Goal: Information Seeking & Learning: Learn about a topic

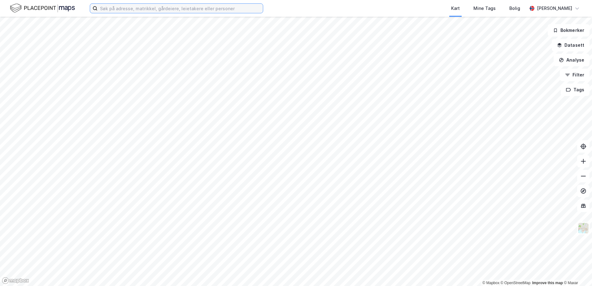
click at [111, 6] on input at bounding box center [179, 8] width 165 height 9
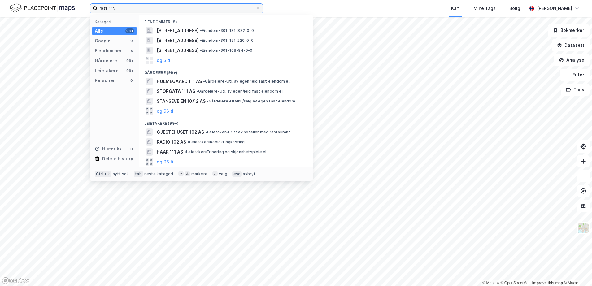
drag, startPoint x: 130, startPoint y: 6, endPoint x: 49, endPoint y: 6, distance: 80.7
click at [49, 6] on div "101 112 Kategori Alle 99+ Google 0 Eiendommer 8 Gårdeiere 99+ Leietakere 99+ Pe…" at bounding box center [296, 8] width 592 height 17
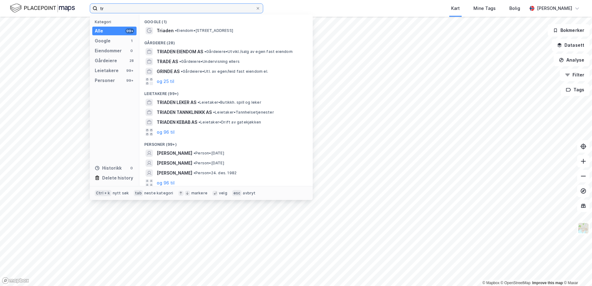
type input "t"
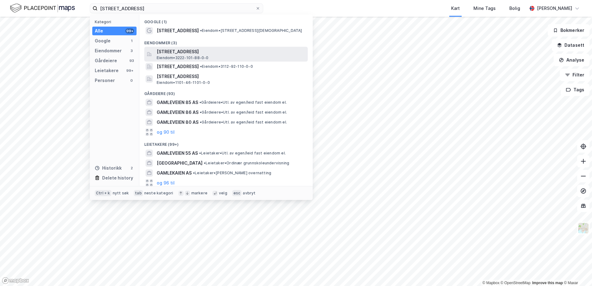
click at [196, 55] on span "[STREET_ADDRESS]" at bounding box center [231, 51] width 148 height 7
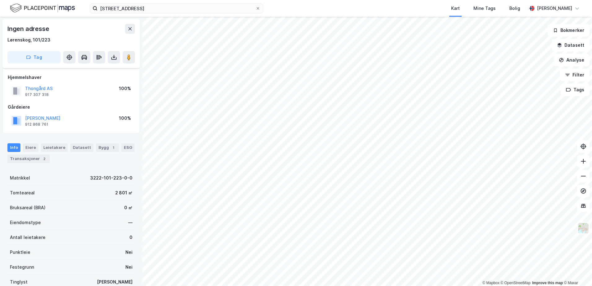
scroll to position [51, 0]
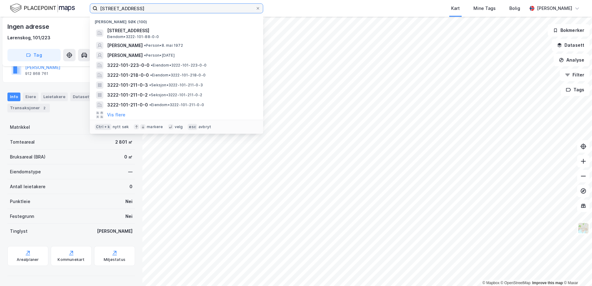
drag, startPoint x: 134, startPoint y: 9, endPoint x: 14, endPoint y: 5, distance: 120.1
click at [14, 5] on div "gamleveien 88 Nylige søk (100) [STREET_ADDRESS] Eiendom • 3222-101-88-0-0 [PERS…" at bounding box center [296, 8] width 592 height 17
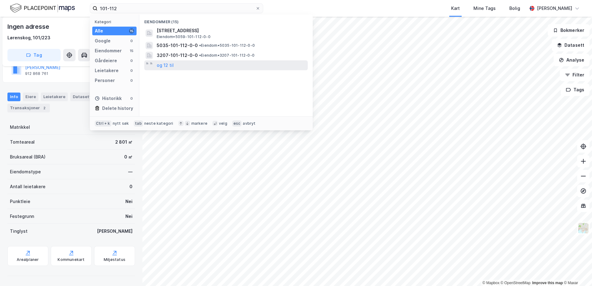
click at [175, 63] on div "og 12 til" at bounding box center [225, 65] width 163 height 10
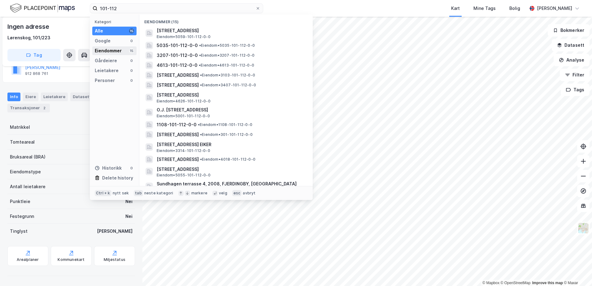
click at [114, 52] on div "Eiendommer" at bounding box center [108, 50] width 27 height 7
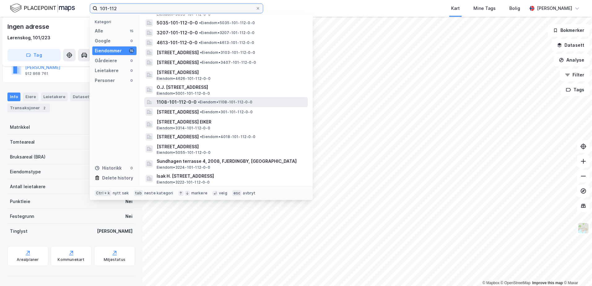
scroll to position [0, 0]
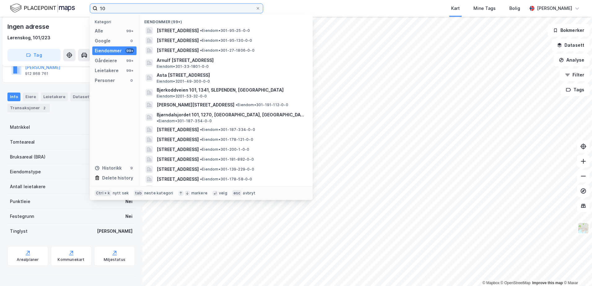
type input "1"
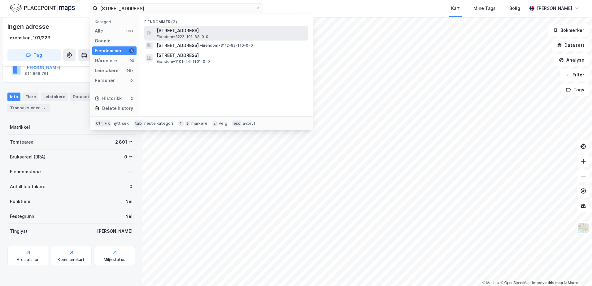
click at [187, 34] on span "Eiendom • 3222-101-88-0-0" at bounding box center [183, 36] width 52 height 5
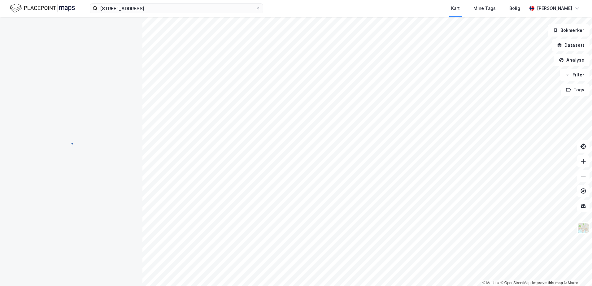
scroll to position [51, 0]
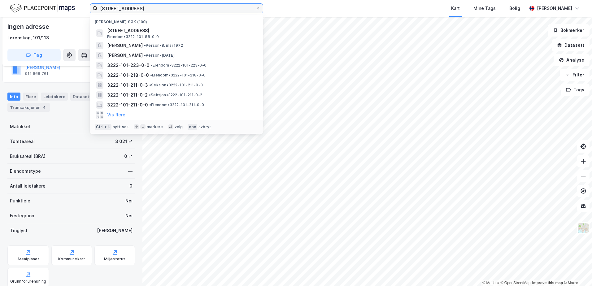
drag, startPoint x: 183, startPoint y: 8, endPoint x: -21, endPoint y: 1, distance: 204.3
click at [0, 1] on html "gamleveien 88 Nylige søk (100) [STREET_ADDRESS] Eiendom • 3222-101-88-0-0 [PERS…" at bounding box center [296, 143] width 592 height 286
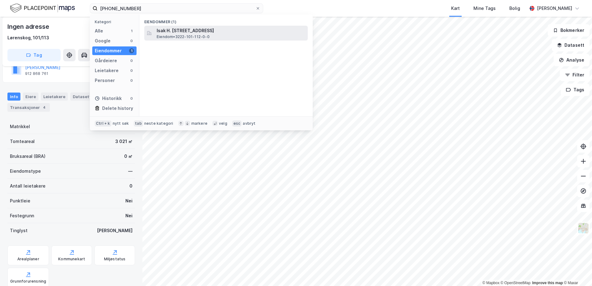
click at [187, 32] on span "Isak H. [STREET_ADDRESS]" at bounding box center [231, 30] width 148 height 7
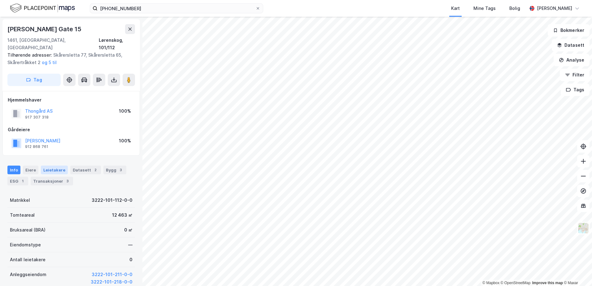
click at [46, 166] on div "Leietakere" at bounding box center [54, 170] width 27 height 9
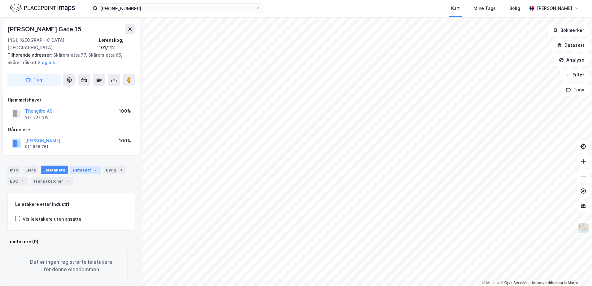
click at [75, 166] on div "Datasett 2" at bounding box center [85, 170] width 31 height 9
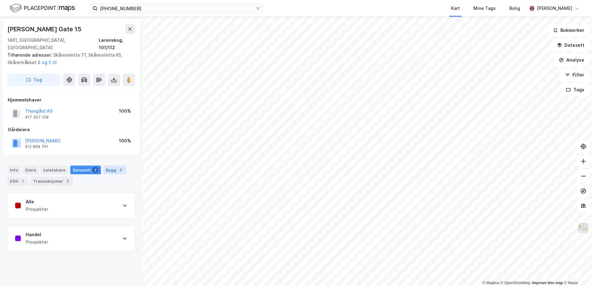
click at [118, 167] on div "3" at bounding box center [121, 170] width 6 height 6
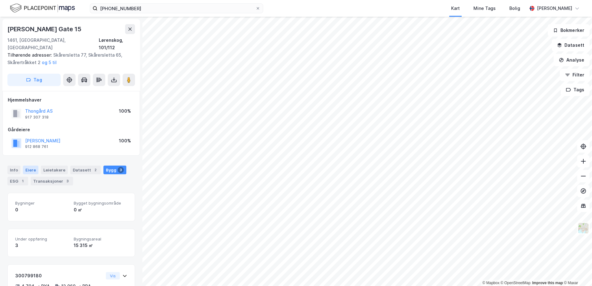
click at [29, 166] on div "Eiere" at bounding box center [30, 170] width 15 height 9
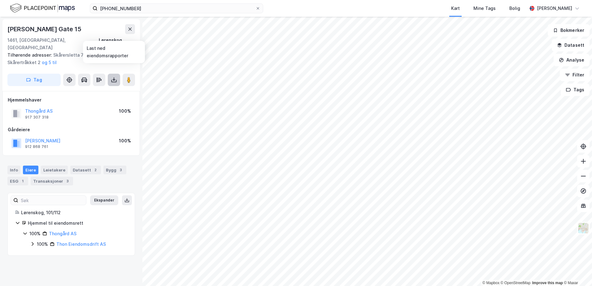
click at [113, 77] on icon at bounding box center [114, 80] width 6 height 6
click at [94, 90] on div "Last ned grunnbok" at bounding box center [83, 92] width 36 height 5
click at [81, 97] on div "Last ned matrikkelrapport" at bounding box center [87, 102] width 66 height 10
drag, startPoint x: 67, startPoint y: 29, endPoint x: 5, endPoint y: 25, distance: 61.7
click at [5, 25] on div "[PERSON_NAME] Gate 15 1461, [GEOGRAPHIC_DATA], [GEOGRAPHIC_DATA], 101/112 Tilhø…" at bounding box center [70, 55] width 137 height 72
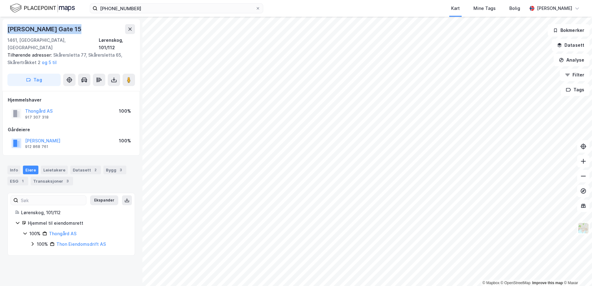
copy div "[PERSON_NAME] Gate 15"
click at [32, 241] on icon at bounding box center [32, 243] width 5 height 5
click at [40, 252] on icon at bounding box center [40, 254] width 2 height 4
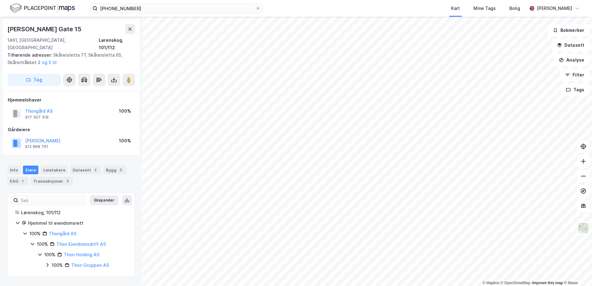
click at [46, 262] on icon at bounding box center [47, 264] width 5 height 5
click at [52, 166] on div "Leietakere" at bounding box center [54, 170] width 27 height 9
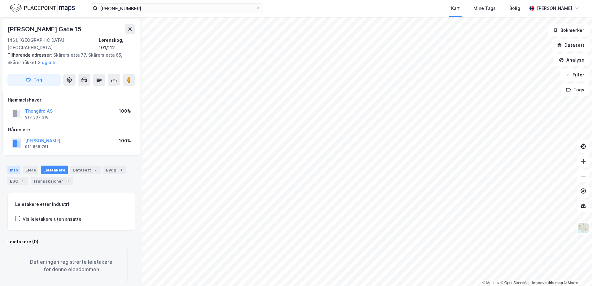
click at [13, 166] on div "Info" at bounding box center [13, 170] width 13 height 9
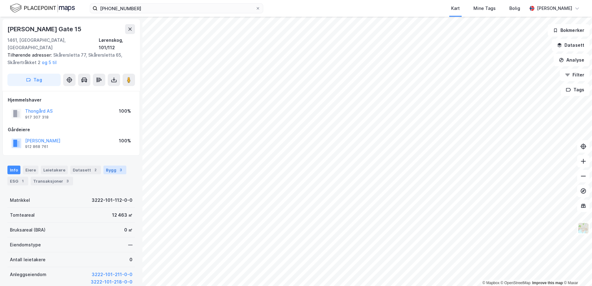
click at [110, 166] on div "Bygg 3" at bounding box center [114, 170] width 23 height 9
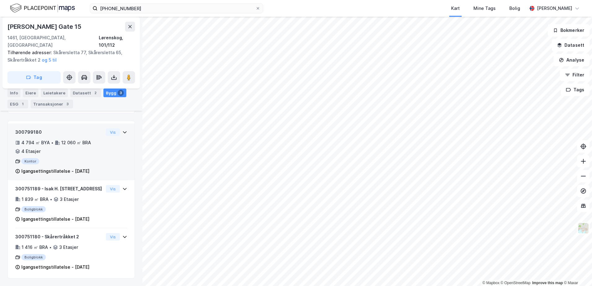
scroll to position [151, 0]
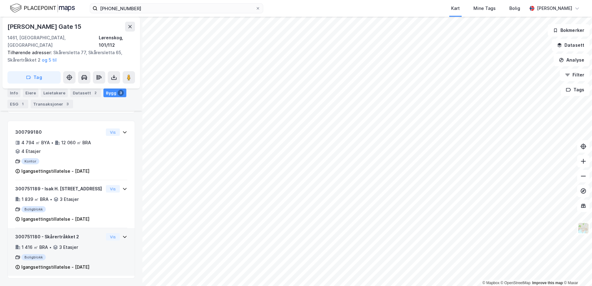
click at [122, 234] on icon at bounding box center [124, 236] width 5 height 5
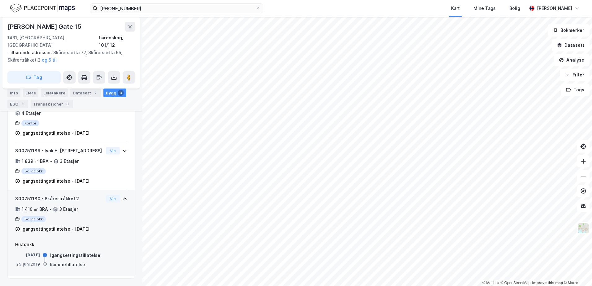
scroll to position [189, 0]
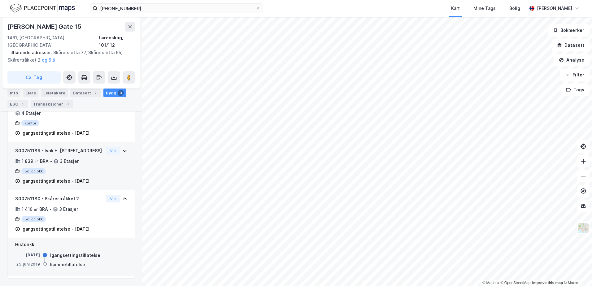
click at [123, 150] on icon at bounding box center [125, 151] width 4 height 2
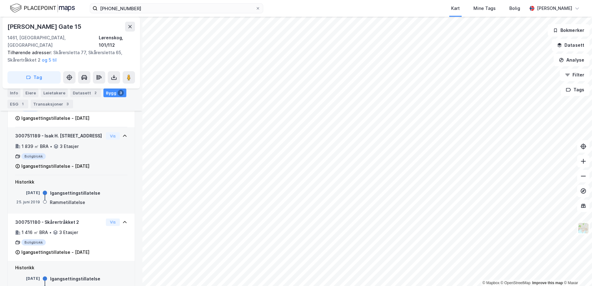
scroll to position [0, 0]
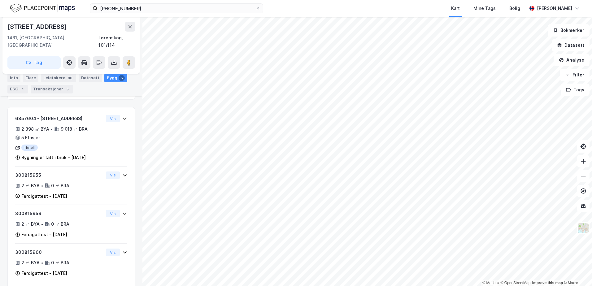
scroll to position [86, 0]
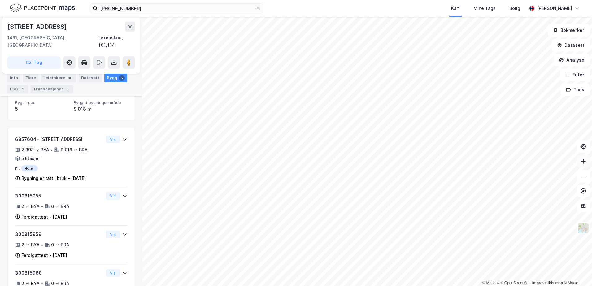
click at [475, 163] on icon at bounding box center [583, 161] width 6 height 6
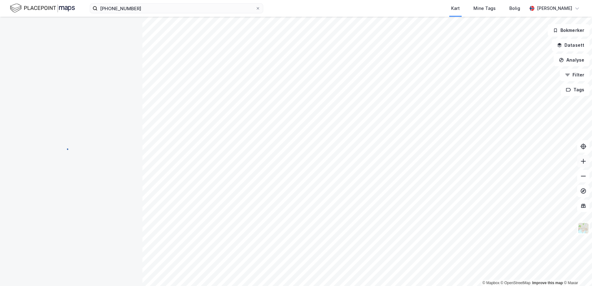
scroll to position [86, 0]
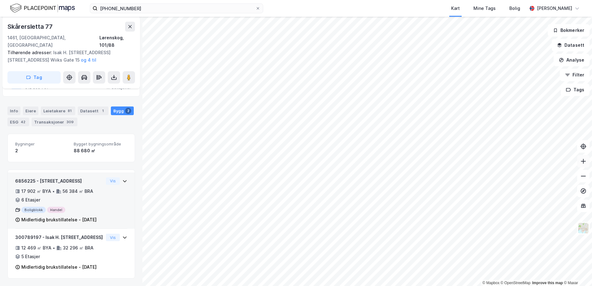
scroll to position [109, 0]
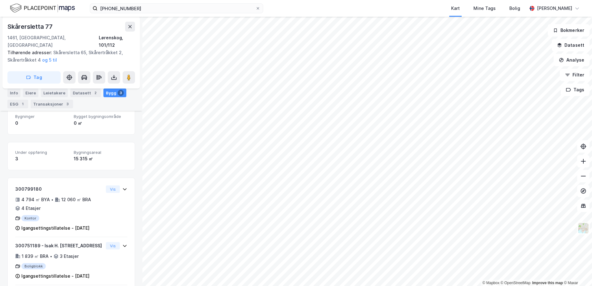
scroll to position [89, 0]
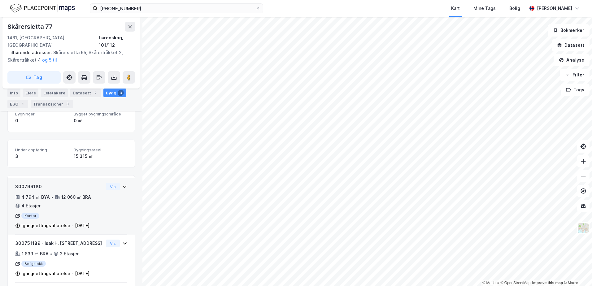
click at [122, 184] on icon at bounding box center [124, 186] width 5 height 5
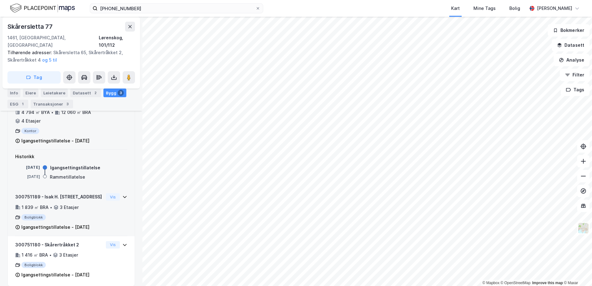
scroll to position [182, 0]
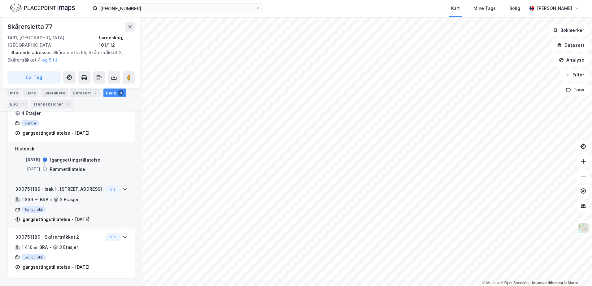
click at [122, 187] on icon at bounding box center [124, 189] width 5 height 5
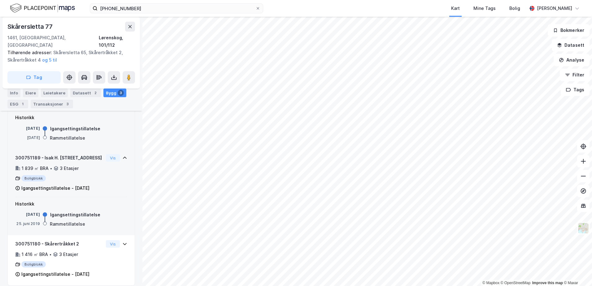
scroll to position [227, 0]
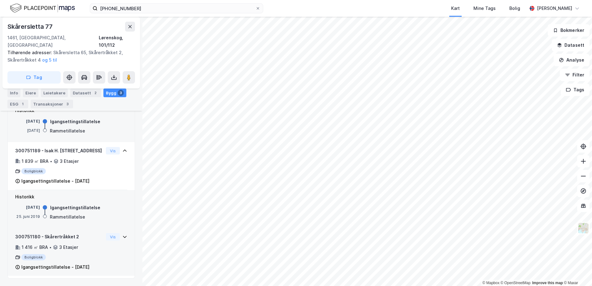
click at [122, 234] on icon at bounding box center [124, 236] width 5 height 5
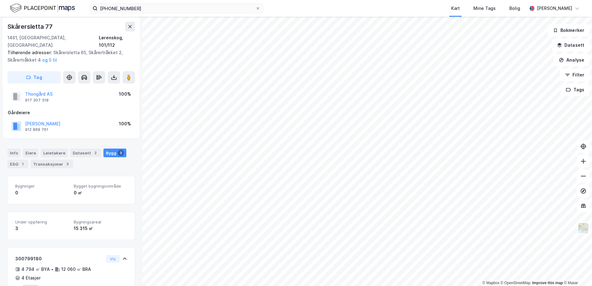
scroll to position [0, 0]
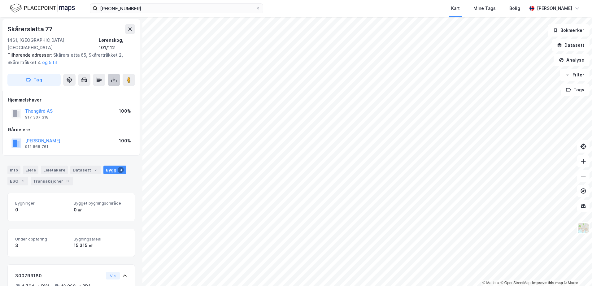
click at [113, 77] on icon at bounding box center [114, 80] width 6 height 6
click at [100, 90] on div "Last ned grunnbok" at bounding box center [83, 92] width 36 height 5
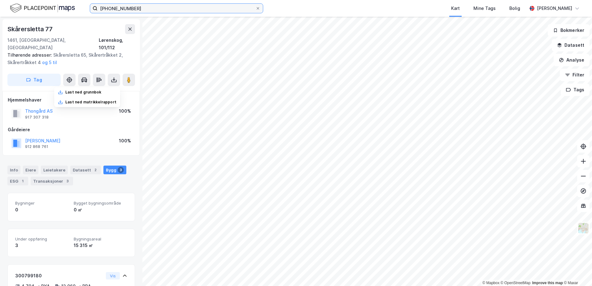
click at [136, 7] on input "[PHONE_NUMBER]" at bounding box center [176, 8] width 158 height 9
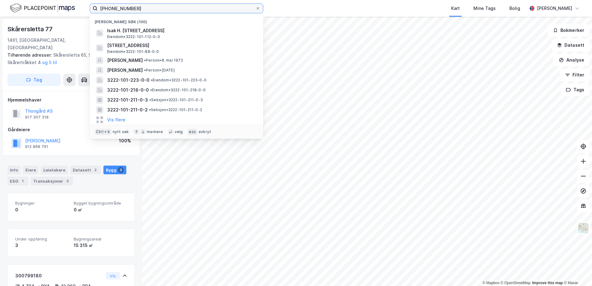
drag, startPoint x: 137, startPoint y: 7, endPoint x: 70, endPoint y: 7, distance: 66.5
click at [70, 7] on div "[PHONE_NUMBER] Nylige søk (100) Isak H. [STREET_ADDRESS] • 3222-101-112-0-0 [ST…" at bounding box center [296, 8] width 592 height 17
paste input "Skårertråkket"
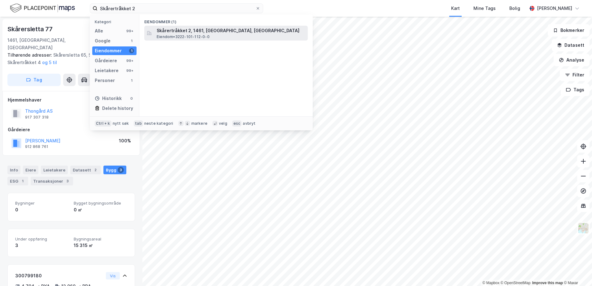
click at [203, 29] on span "Skårertråkket 2, 1461, [GEOGRAPHIC_DATA], [GEOGRAPHIC_DATA]" at bounding box center [231, 30] width 148 height 7
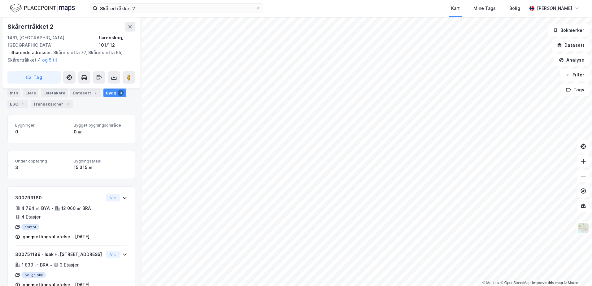
scroll to position [93, 0]
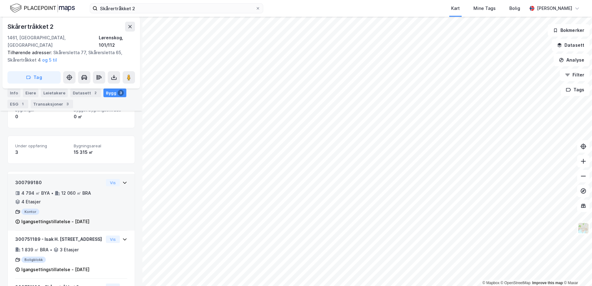
click at [122, 180] on icon at bounding box center [124, 182] width 5 height 5
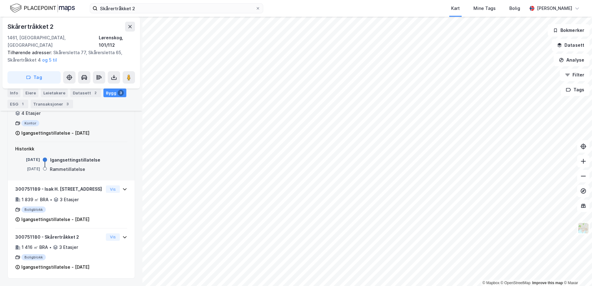
scroll to position [189, 0]
click at [122, 185] on div "Vis" at bounding box center [116, 188] width 21 height 7
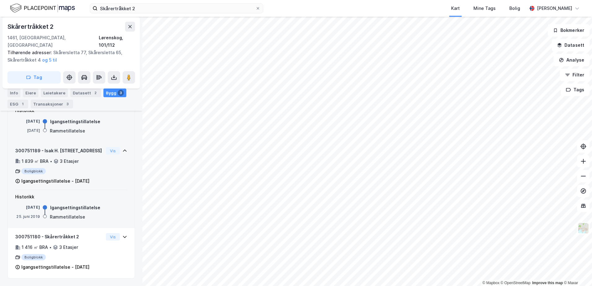
scroll to position [227, 0]
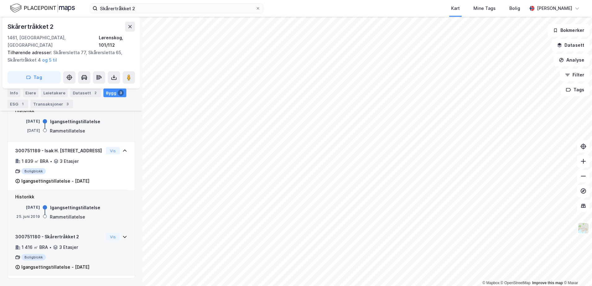
click at [124, 230] on div "300751180 - Skårertråkket 2 1 416 ㎡ BRA • 3 Etasjer Boligblokk Igangsettingstil…" at bounding box center [71, 252] width 127 height 48
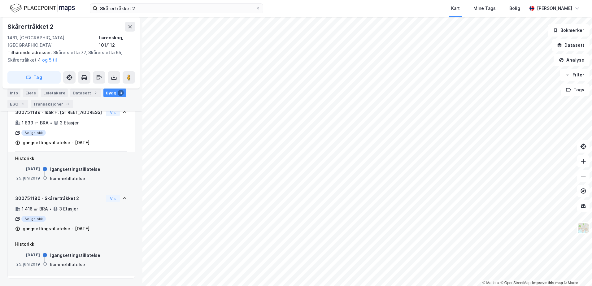
scroll to position [0, 0]
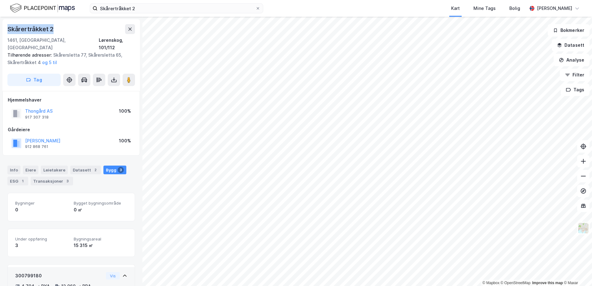
drag, startPoint x: 57, startPoint y: 28, endPoint x: 7, endPoint y: 29, distance: 50.1
click at [7, 29] on div "Skårertråkket 2 1461, [GEOGRAPHIC_DATA], [GEOGRAPHIC_DATA], 101/112 Tilhørende …" at bounding box center [70, 55] width 137 height 72
copy div "Skårertråkket 2"
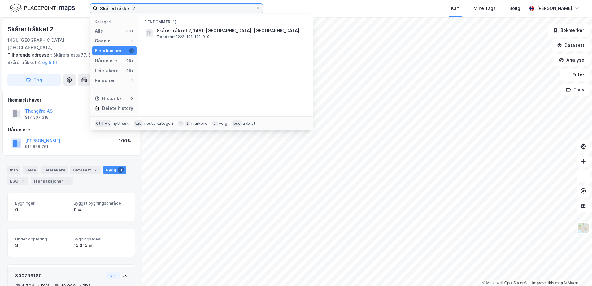
drag, startPoint x: 149, startPoint y: 10, endPoint x: 51, endPoint y: 5, distance: 97.9
click at [51, 5] on div "Skårertråkket 2 Kategori Alle 99+ Google 1 Eiendommer 1 Gårdeiere 99+ Leietaker…" at bounding box center [296, 8] width 592 height 17
type input "Lørenskog, 101-112"
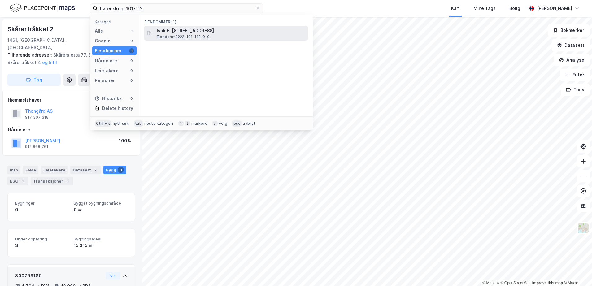
click at [221, 37] on div "Isak H. [STREET_ADDRESS] • 3222-101-112-0-0" at bounding box center [232, 33] width 150 height 12
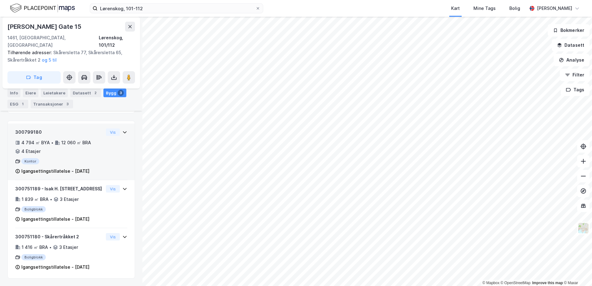
scroll to position [151, 0]
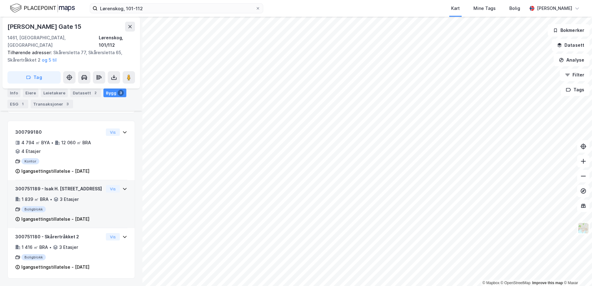
click at [122, 186] on icon at bounding box center [124, 188] width 5 height 5
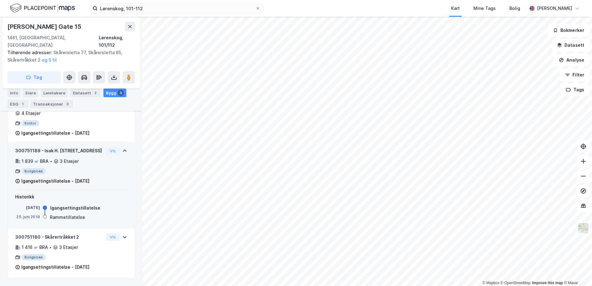
scroll to position [189, 0]
click at [122, 234] on icon at bounding box center [124, 236] width 5 height 5
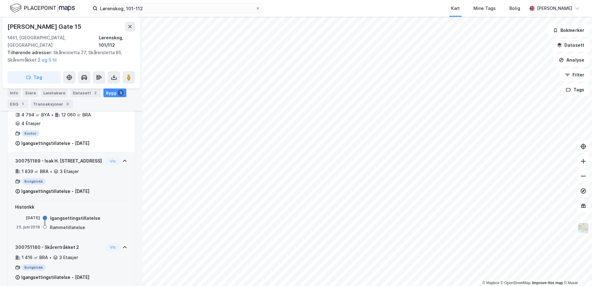
scroll to position [166, 0]
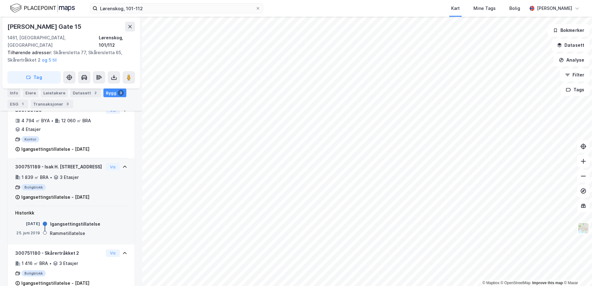
click at [97, 184] on div "Boligblokk" at bounding box center [59, 187] width 88 height 6
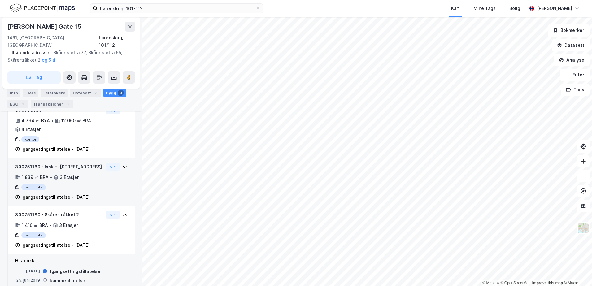
click at [86, 184] on div "Boligblokk" at bounding box center [59, 187] width 88 height 6
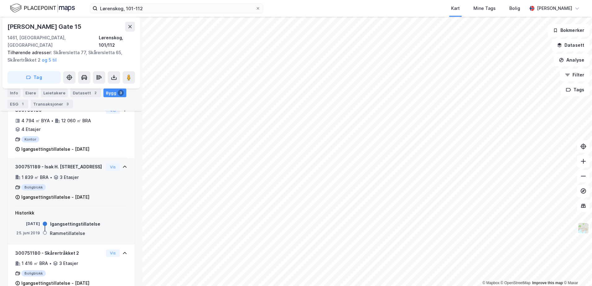
click at [86, 184] on div "Boligblokk" at bounding box center [59, 187] width 88 height 6
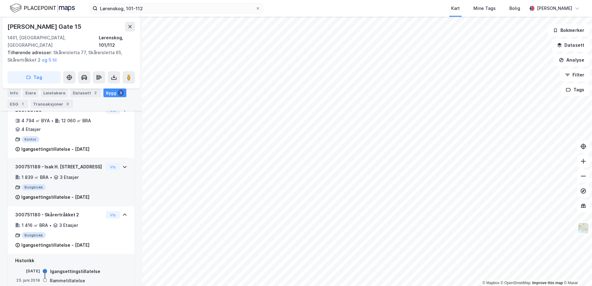
click at [86, 184] on div "Boligblokk" at bounding box center [59, 187] width 88 height 6
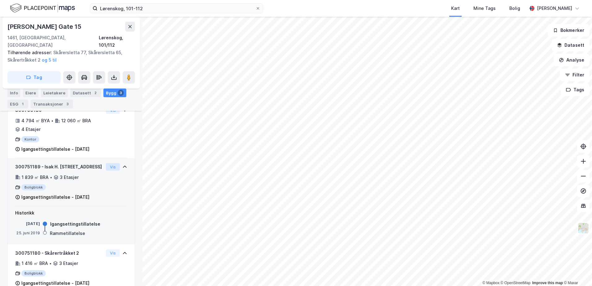
click at [107, 163] on button "Vis" at bounding box center [113, 166] width 14 height 7
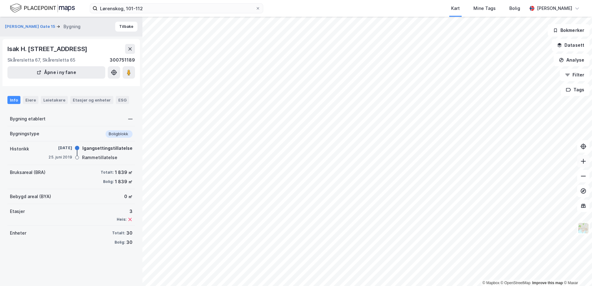
click at [475, 163] on icon at bounding box center [583, 161] width 6 height 6
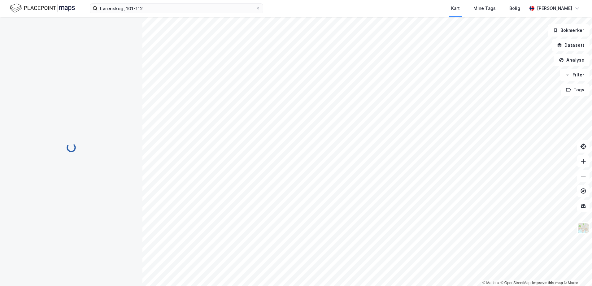
scroll to position [151, 0]
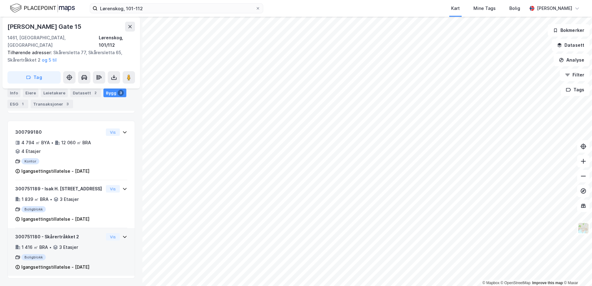
click at [80, 243] on div "1 416 ㎡ BRA • 3 Etasjer" at bounding box center [59, 246] width 88 height 7
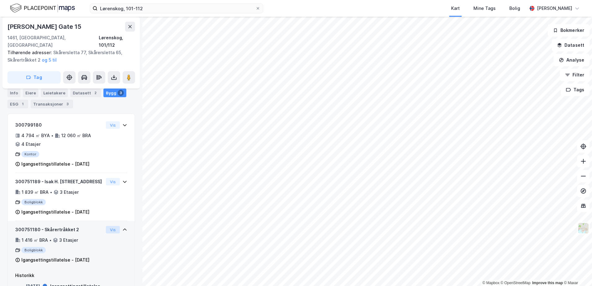
click at [106, 231] on button "Vis" at bounding box center [113, 229] width 14 height 7
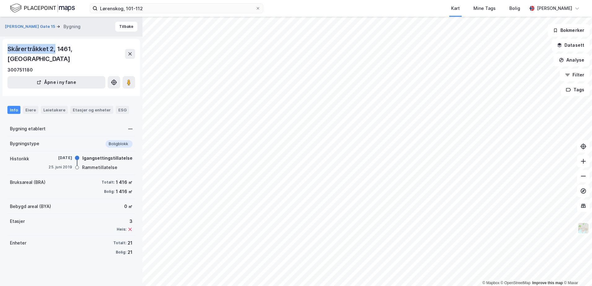
drag, startPoint x: 8, startPoint y: 47, endPoint x: 54, endPoint y: 50, distance: 46.2
click at [54, 50] on div "Skårertråkket 2, 1461, [GEOGRAPHIC_DATA]" at bounding box center [66, 54] width 118 height 20
copy div "Skårertråkket 2,"
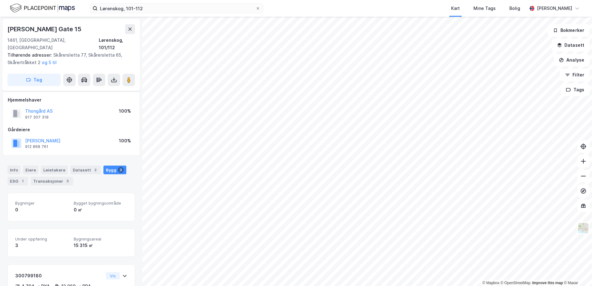
scroll to position [151, 0]
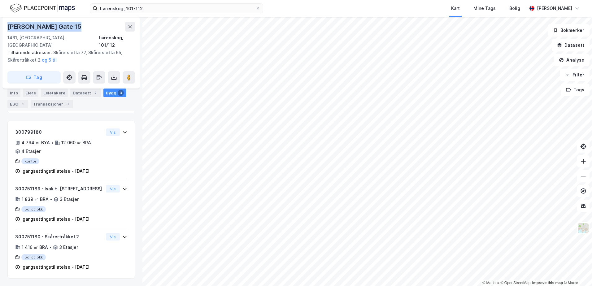
drag, startPoint x: 43, startPoint y: 24, endPoint x: 3, endPoint y: 25, distance: 40.5
click at [3, 25] on div "[PERSON_NAME] Gate 15 1461, [GEOGRAPHIC_DATA], [GEOGRAPHIC_DATA], 101/112 Tilhø…" at bounding box center [70, 53] width 137 height 72
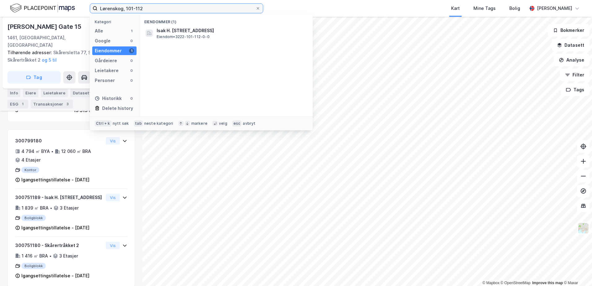
click at [148, 9] on input "Lørenskog, 101-112" at bounding box center [176, 8] width 158 height 9
click at [153, 6] on input "Lørenskog, 101-112" at bounding box center [176, 8] width 158 height 9
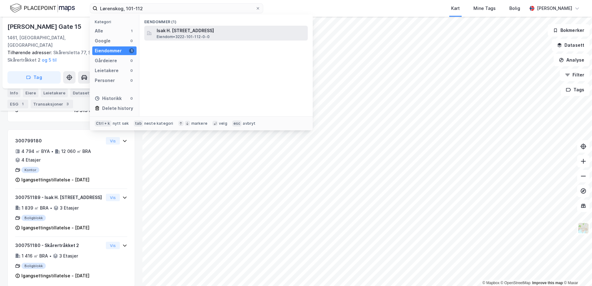
click at [174, 31] on span "Isak H. [STREET_ADDRESS]" at bounding box center [231, 30] width 148 height 7
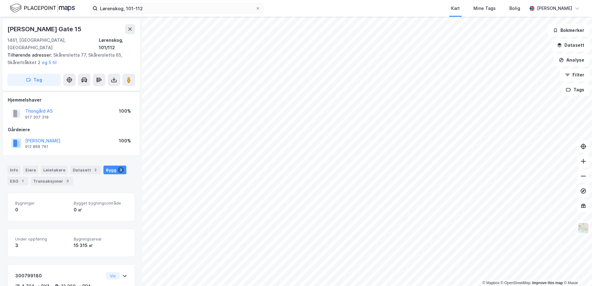
scroll to position [135, 0]
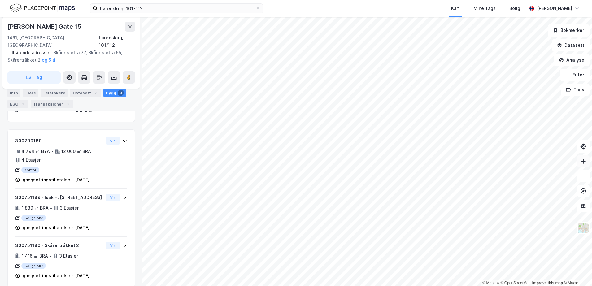
click at [475, 161] on button at bounding box center [583, 161] width 12 height 12
click at [475, 176] on icon at bounding box center [583, 176] width 6 height 6
